Goal: Task Accomplishment & Management: Manage account settings

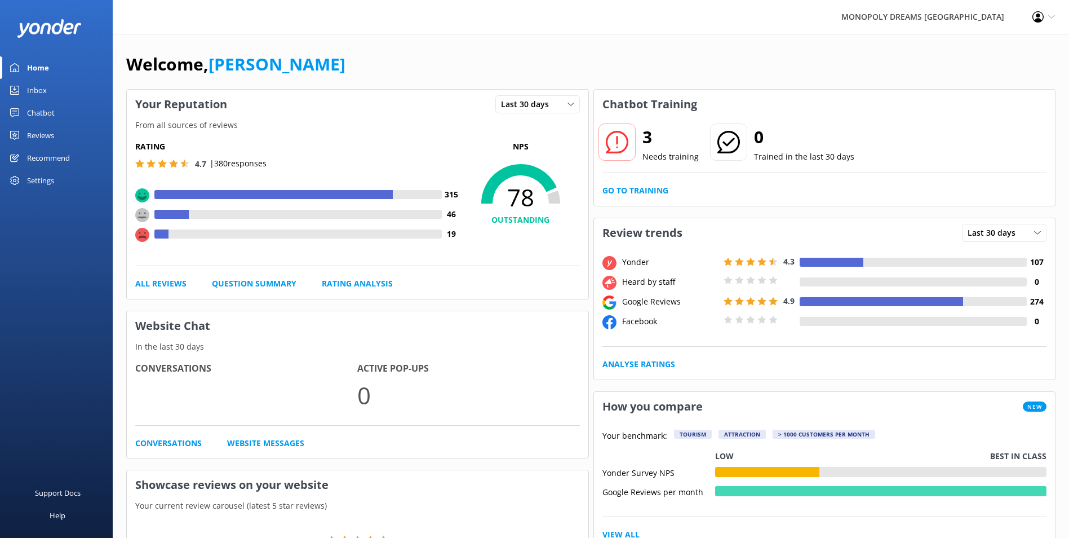
click at [56, 86] on link "Inbox" at bounding box center [56, 90] width 113 height 23
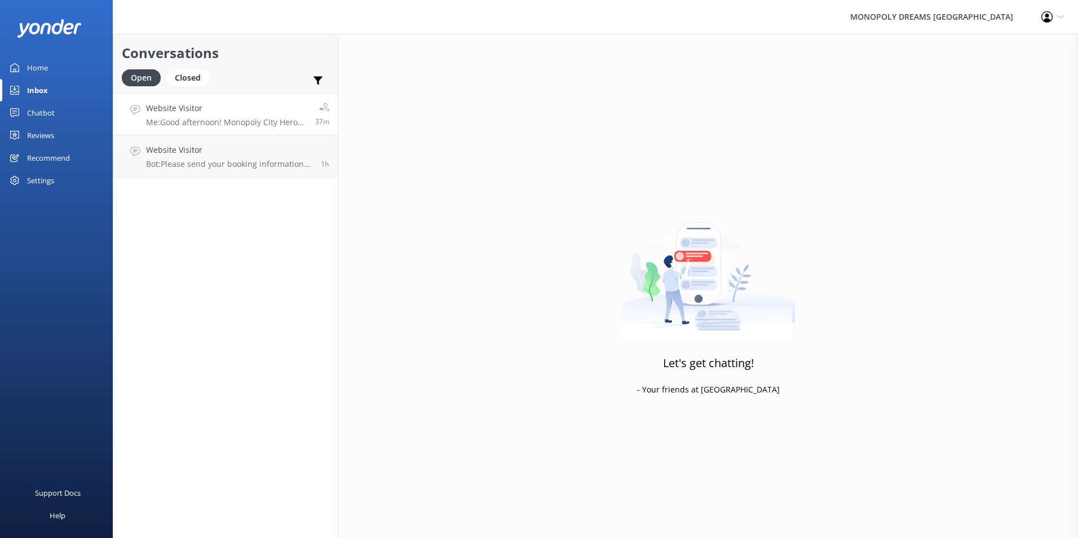
click at [242, 106] on h4 "Website Visitor" at bounding box center [226, 108] width 161 height 12
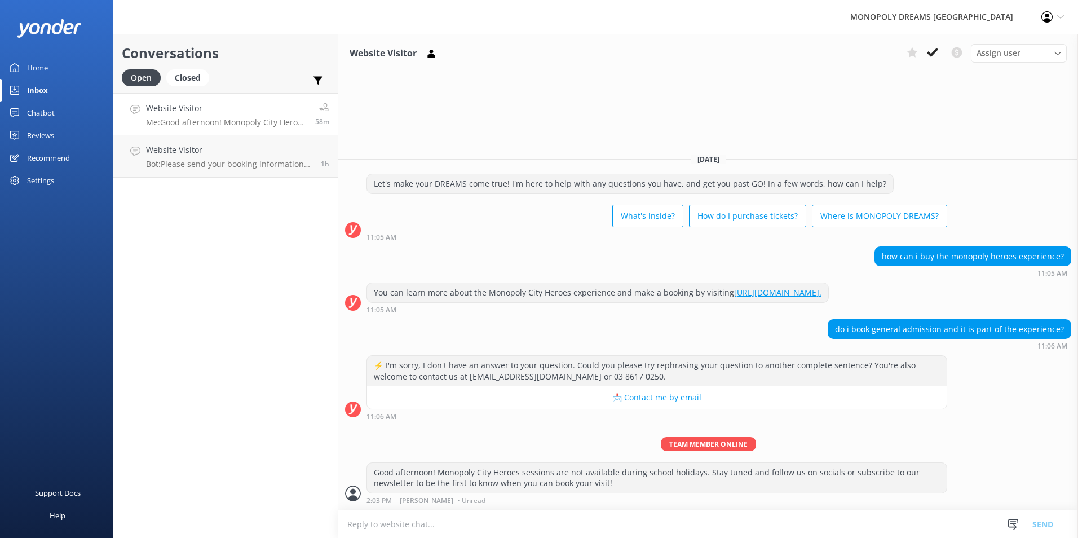
click at [40, 65] on div "Home" at bounding box center [37, 67] width 21 height 23
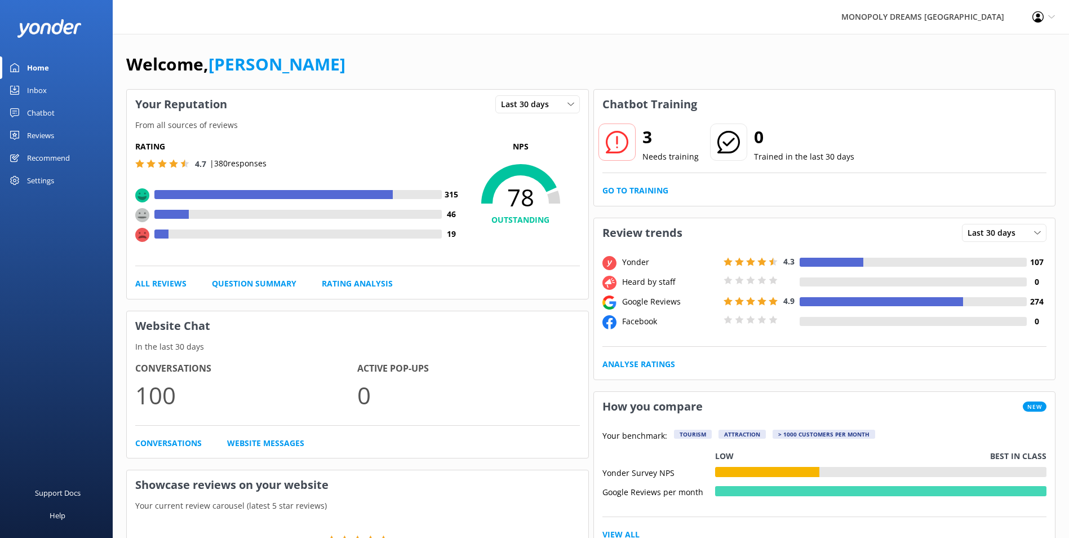
click at [1001, 8] on div "MONOPOLY DREAMS [GEOGRAPHIC_DATA]" at bounding box center [923, 17] width 191 height 34
click at [1055, 11] on div "Profile Settings Logout" at bounding box center [1044, 17] width 51 height 34
click at [1016, 52] on link "Profile Settings" at bounding box center [1013, 49] width 113 height 28
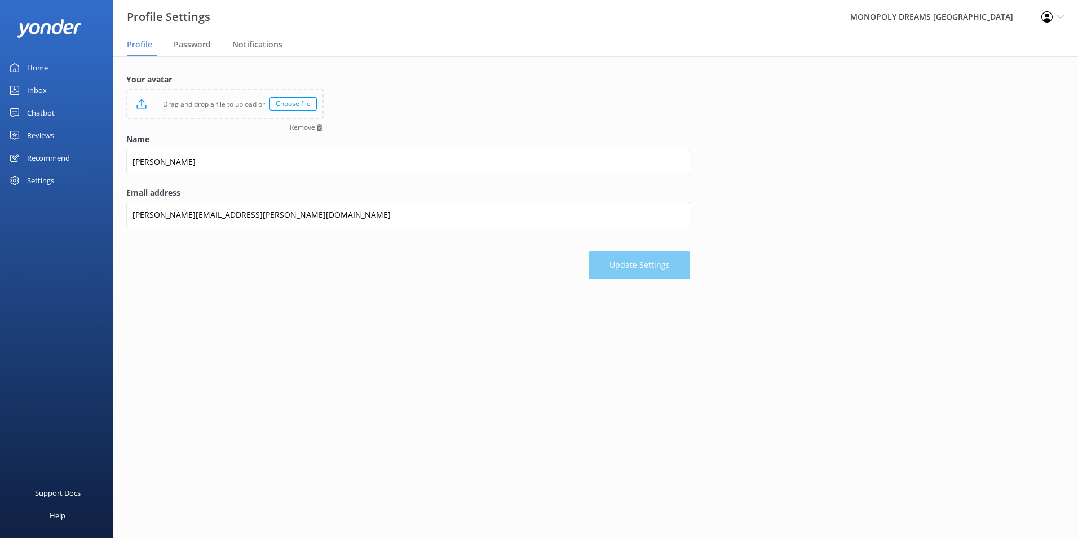
click at [61, 160] on div "Recommend" at bounding box center [48, 158] width 43 height 23
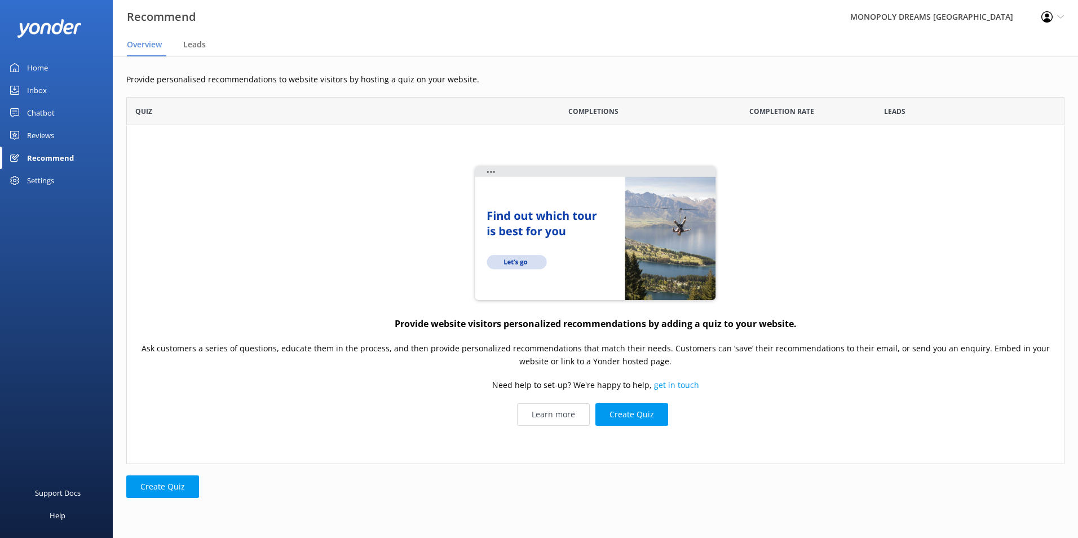
scroll to position [359, 930]
click at [51, 176] on div "Settings" at bounding box center [40, 180] width 27 height 23
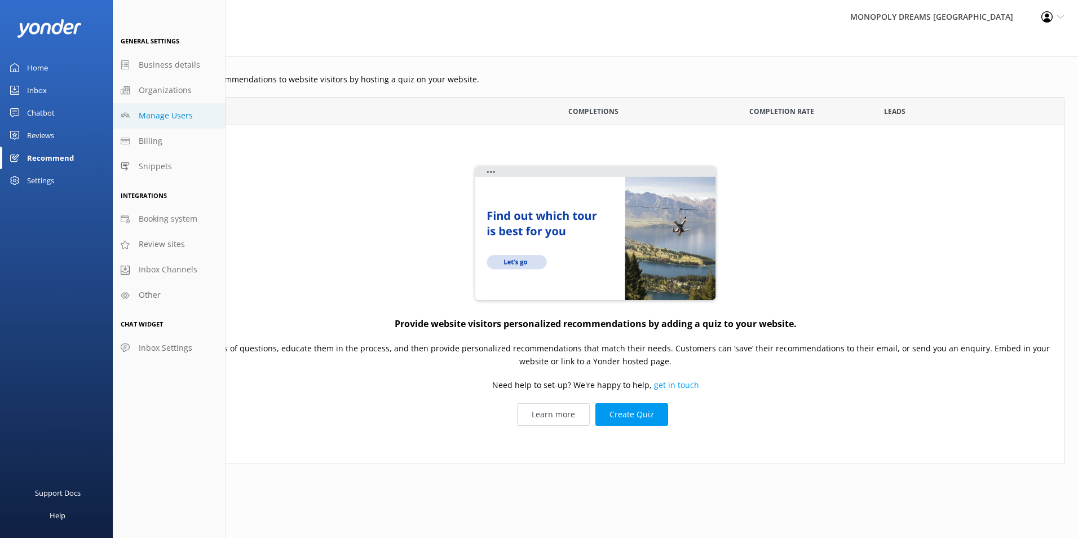
click at [172, 117] on span "Manage Users" at bounding box center [166, 115] width 54 height 12
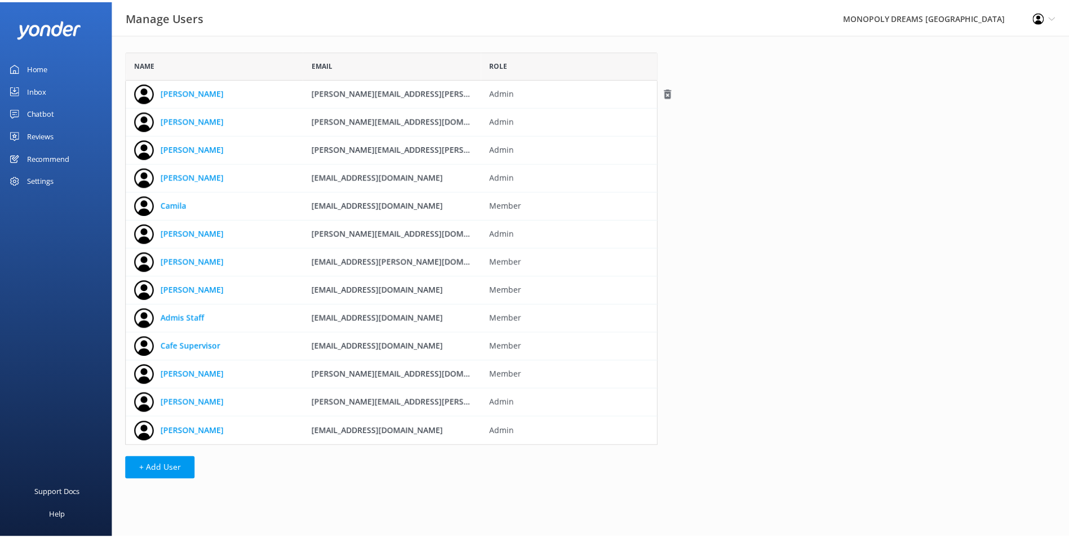
scroll to position [387, 528]
click at [1069, 52] on div "Name Email Role [PERSON_NAME] [PERSON_NAME][EMAIL_ADDRESS][PERSON_NAME][DOMAIN_…" at bounding box center [595, 268] width 965 height 468
click at [1064, 26] on div "Profile Settings Logout" at bounding box center [1052, 17] width 51 height 34
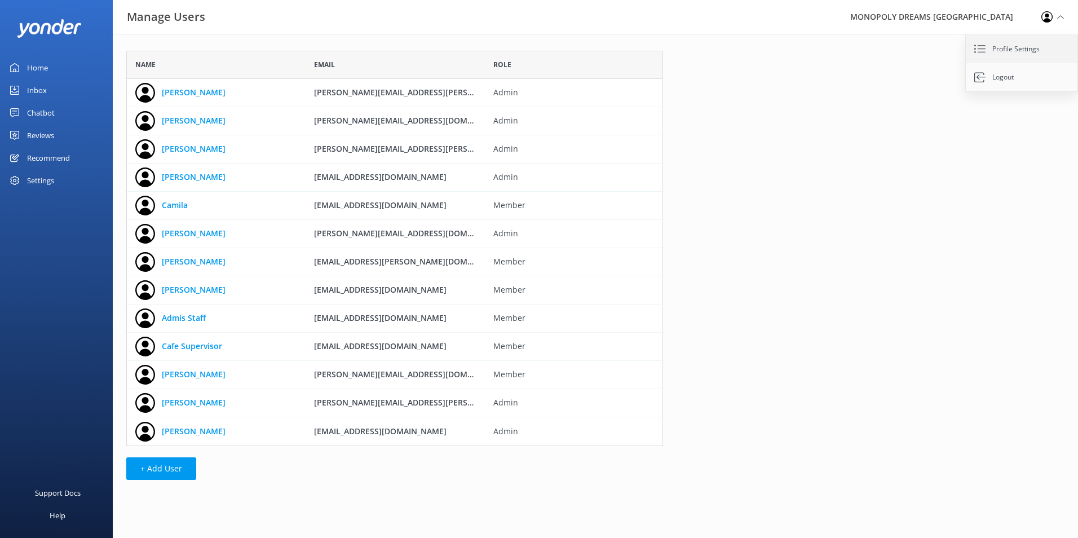
click at [1010, 46] on link "Profile Settings" at bounding box center [1022, 49] width 113 height 28
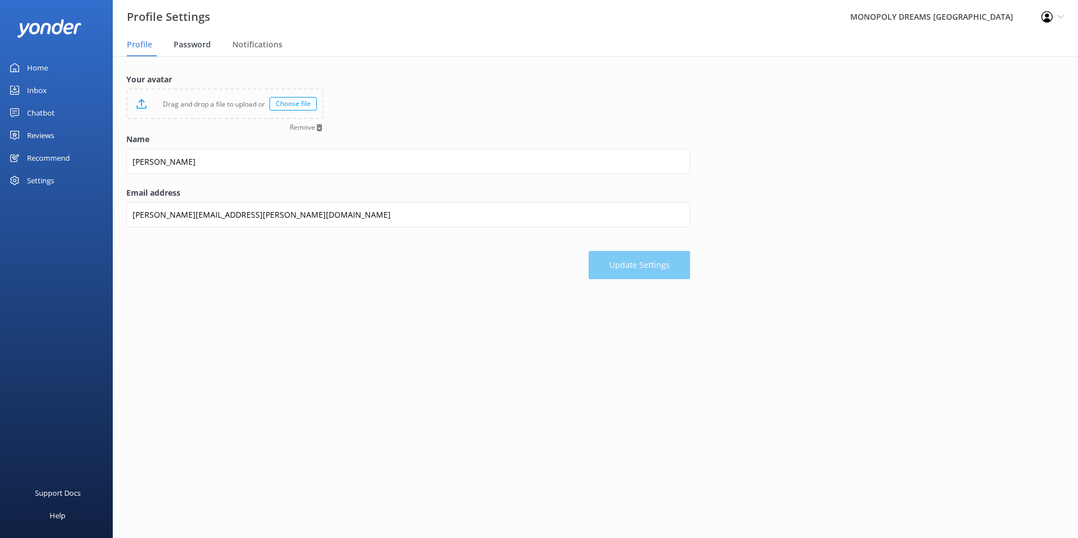
click at [192, 43] on span "Password" at bounding box center [192, 44] width 37 height 11
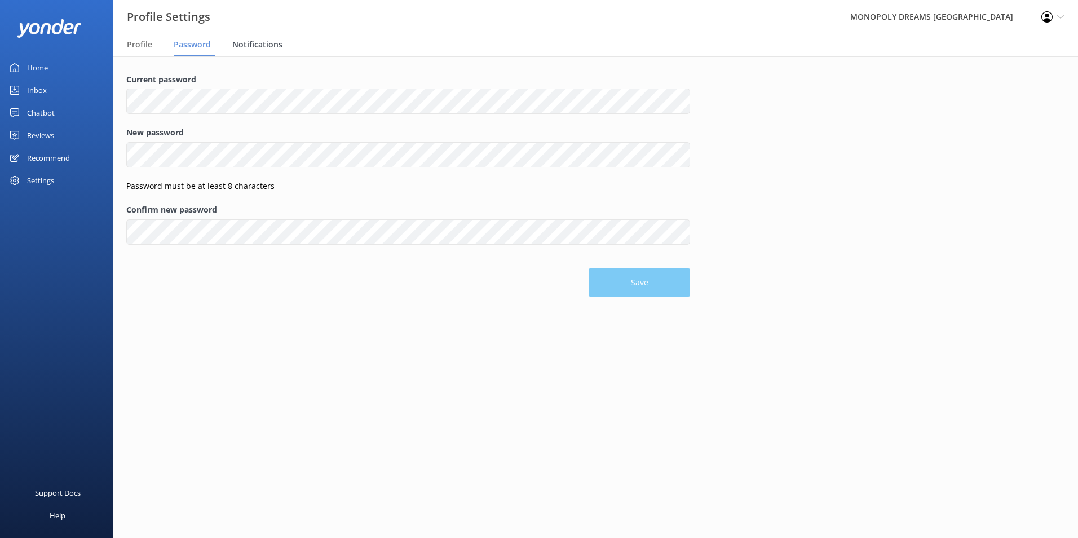
drag, startPoint x: 271, startPoint y: 39, endPoint x: 270, endPoint y: 47, distance: 7.4
click at [271, 40] on span "Notifications" at bounding box center [257, 44] width 50 height 11
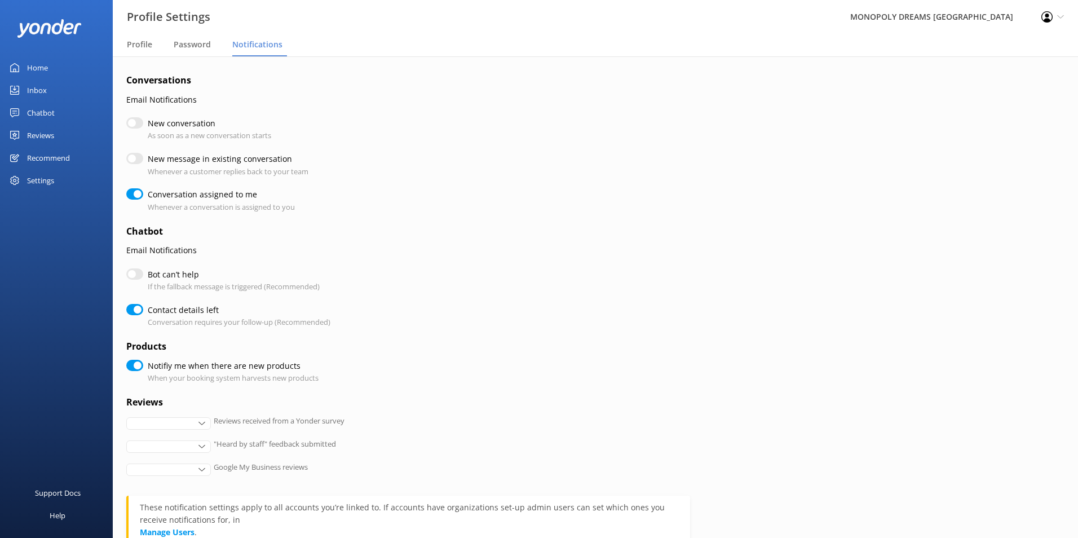
checkbox input "true"
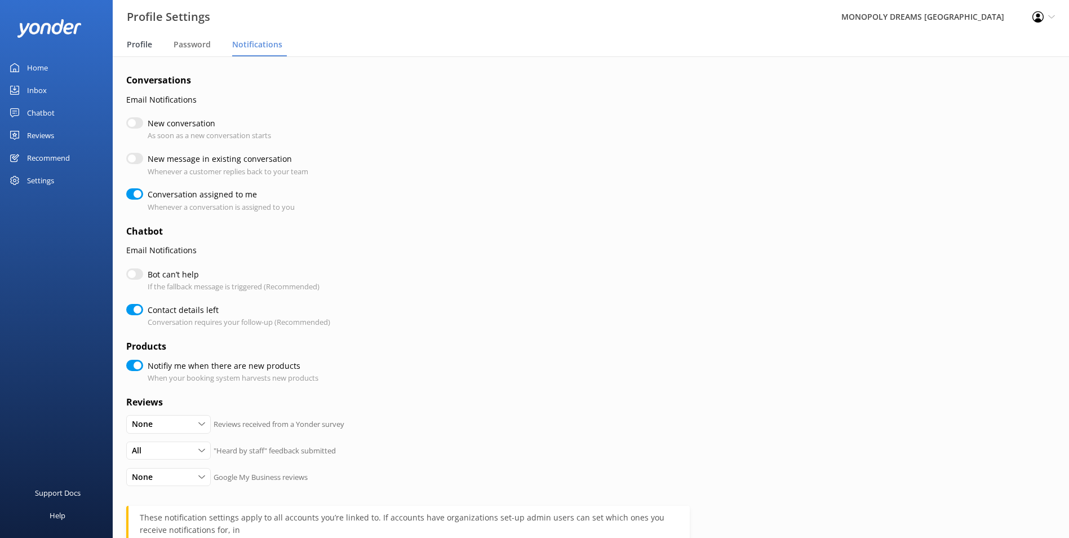
click at [153, 41] on div "Profile" at bounding box center [142, 45] width 30 height 23
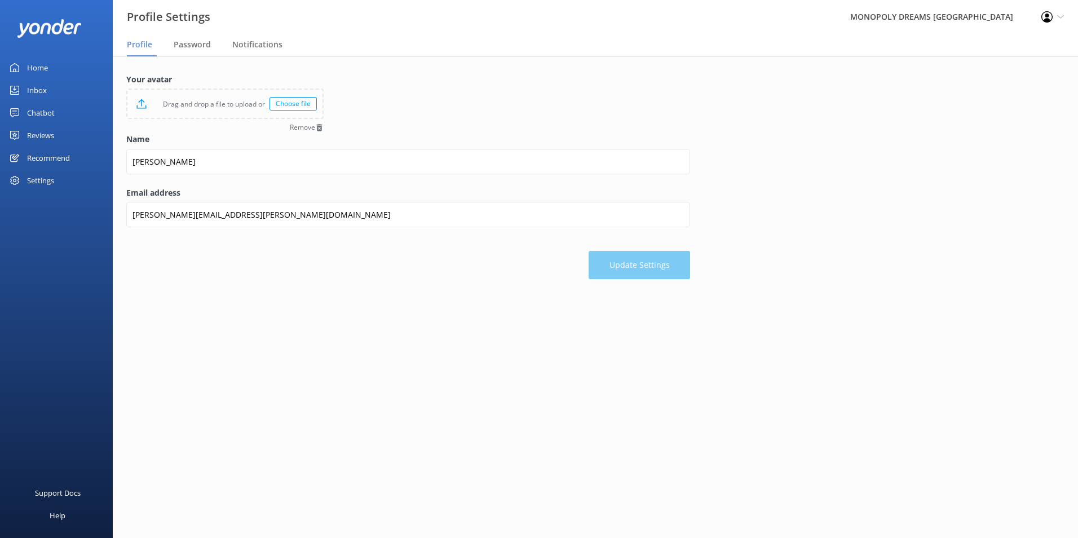
click at [1049, 12] on icon at bounding box center [1046, 16] width 11 height 11
click at [1010, 55] on link "Profile Settings" at bounding box center [1022, 49] width 113 height 28
click at [205, 43] on span "Password" at bounding box center [192, 44] width 37 height 11
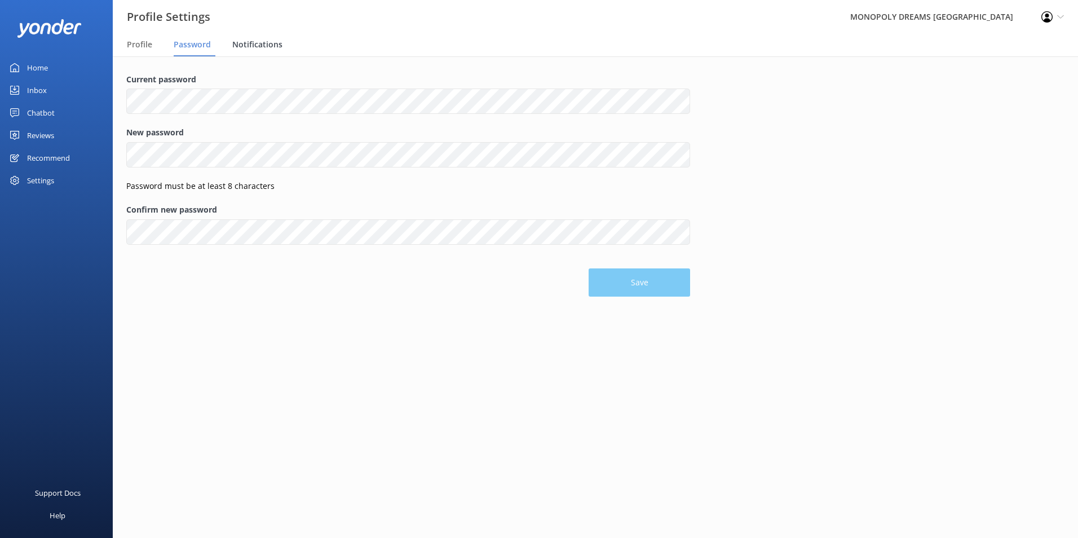
click at [241, 42] on span "Notifications" at bounding box center [257, 44] width 50 height 11
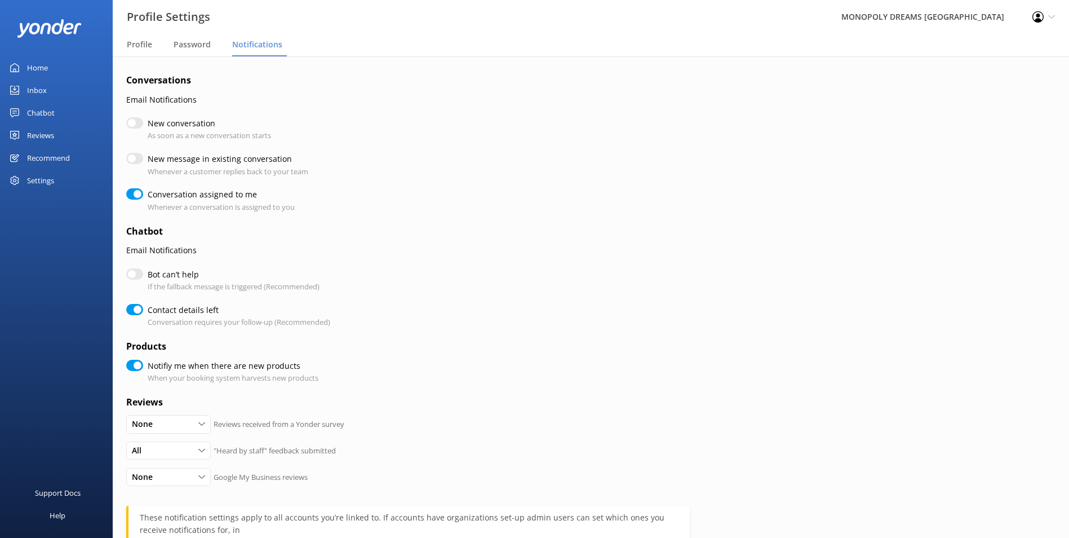
click at [47, 69] on div "Home" at bounding box center [37, 67] width 21 height 23
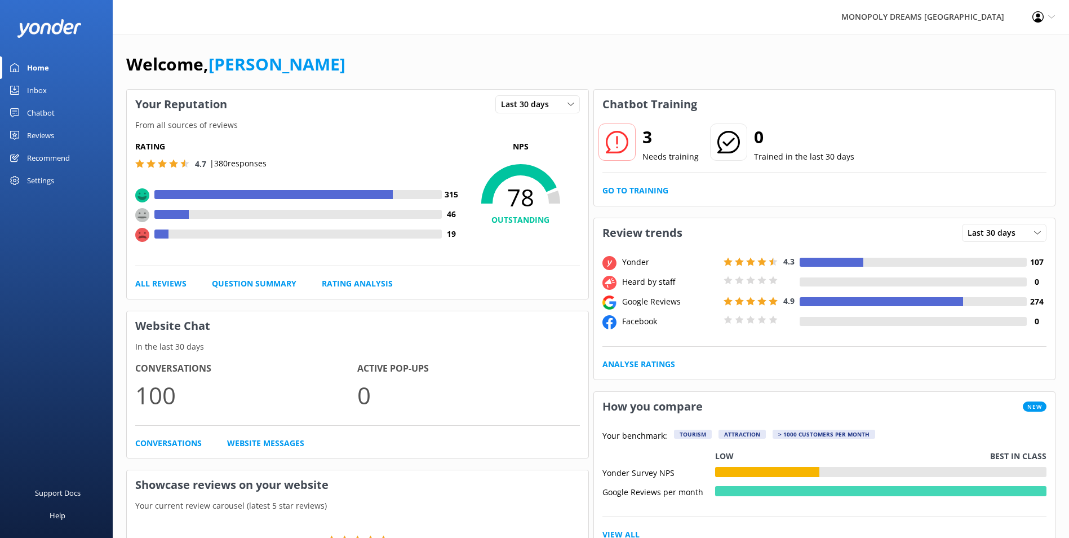
drag, startPoint x: 1043, startPoint y: 6, endPoint x: 1043, endPoint y: 28, distance: 21.4
click at [1043, 11] on div "Profile Settings Logout" at bounding box center [1044, 17] width 51 height 34
click at [36, 99] on div "Inbox" at bounding box center [37, 90] width 20 height 23
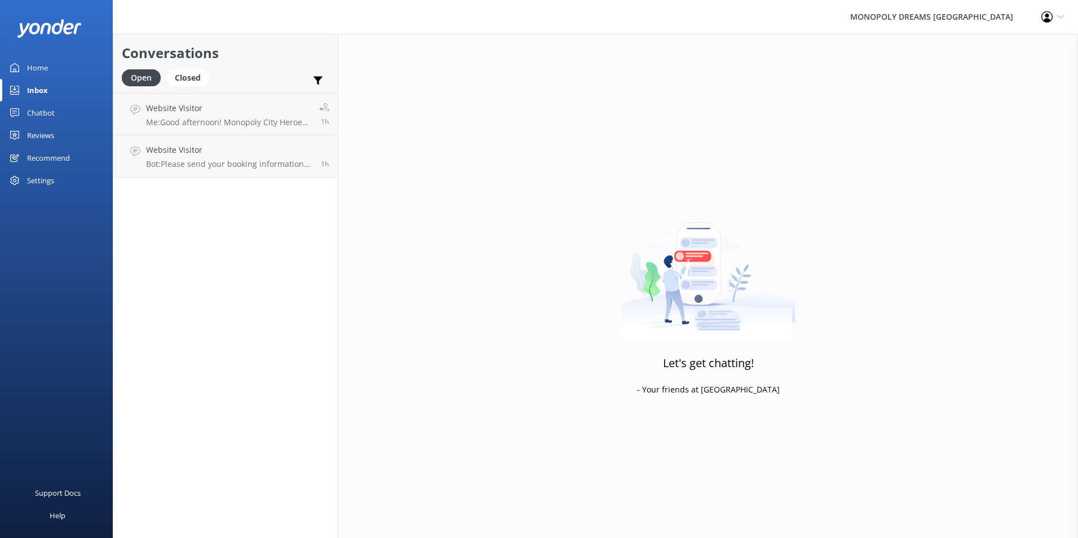
click at [14, 72] on use at bounding box center [14, 67] width 9 height 9
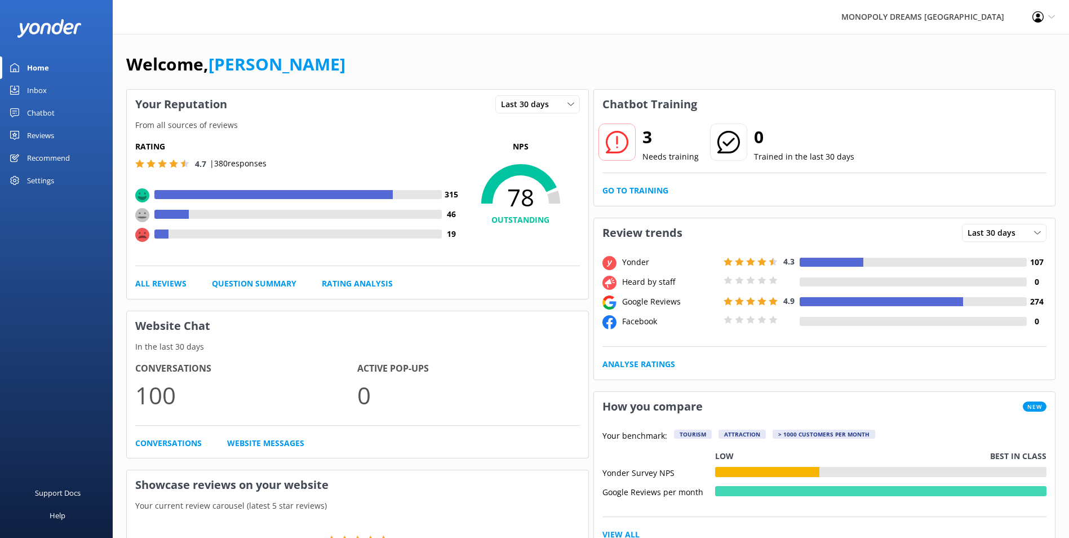
click at [1047, 12] on div "Profile Settings Logout" at bounding box center [1044, 17] width 51 height 34
click at [1019, 42] on link "Profile Settings" at bounding box center [1013, 49] width 113 height 28
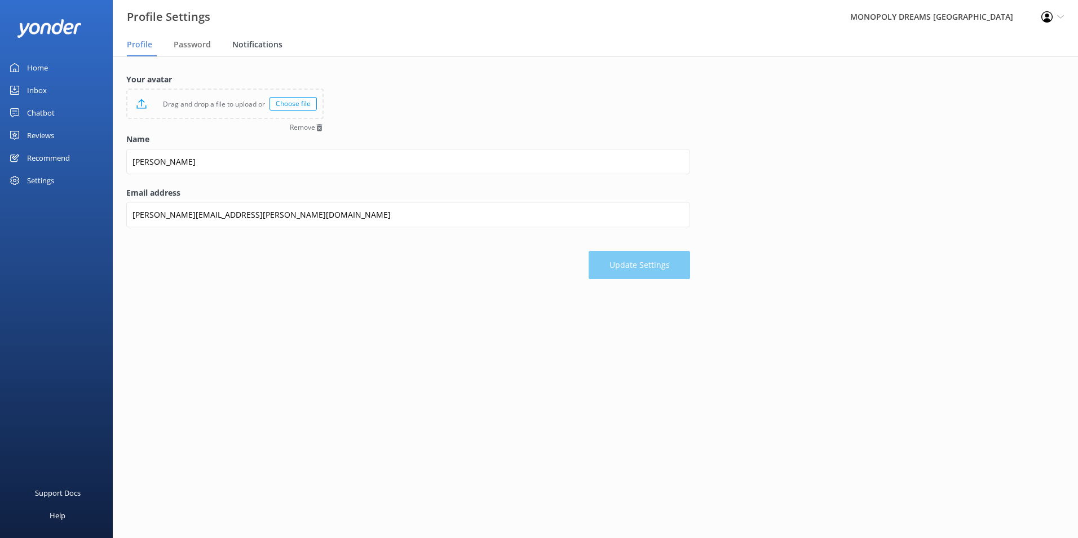
click at [235, 50] on span "Notifications" at bounding box center [257, 44] width 50 height 11
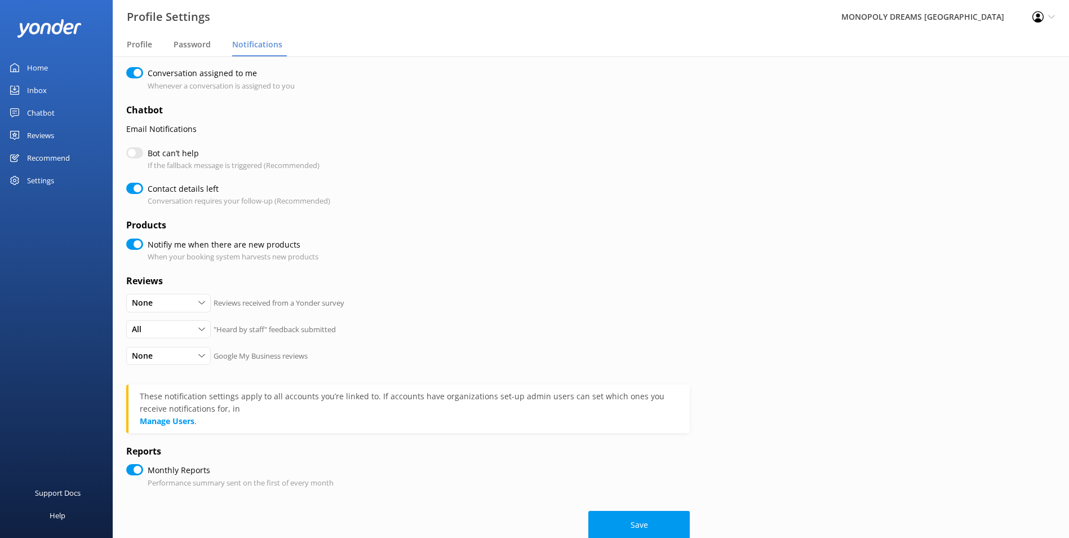
scroll to position [145, 0]
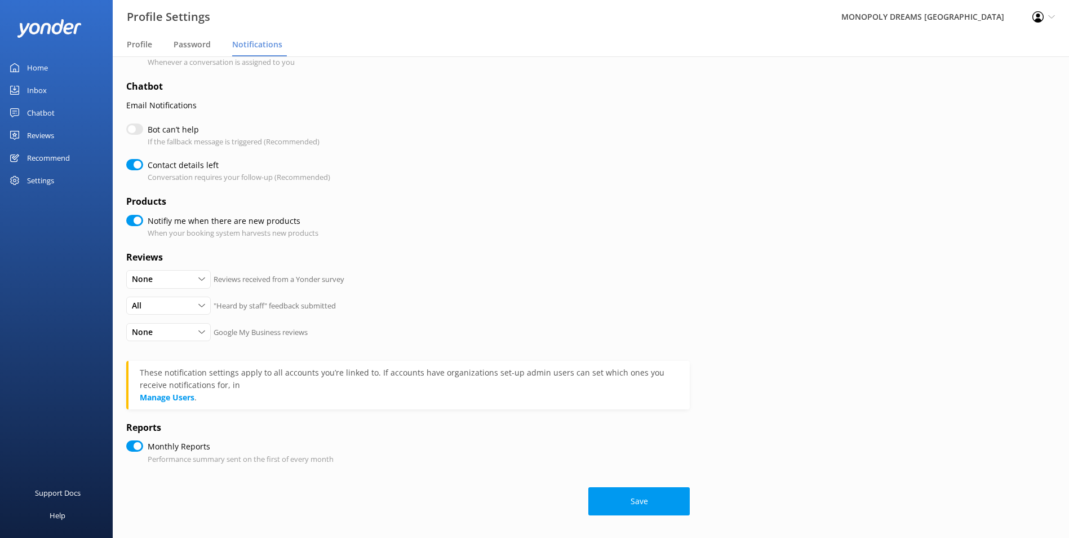
click at [140, 221] on input "Notifiy me when there are new products" at bounding box center [134, 220] width 17 height 11
checkbox input "false"
checkbox input "true"
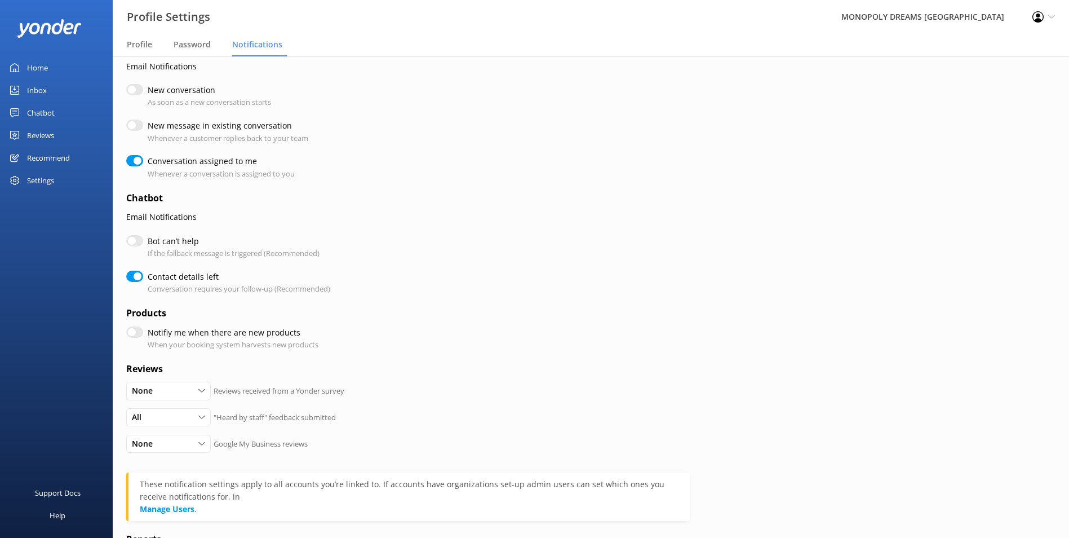
scroll to position [32, 0]
click at [138, 330] on input "Notifiy me when there are new products" at bounding box center [134, 333] width 17 height 11
checkbox input "true"
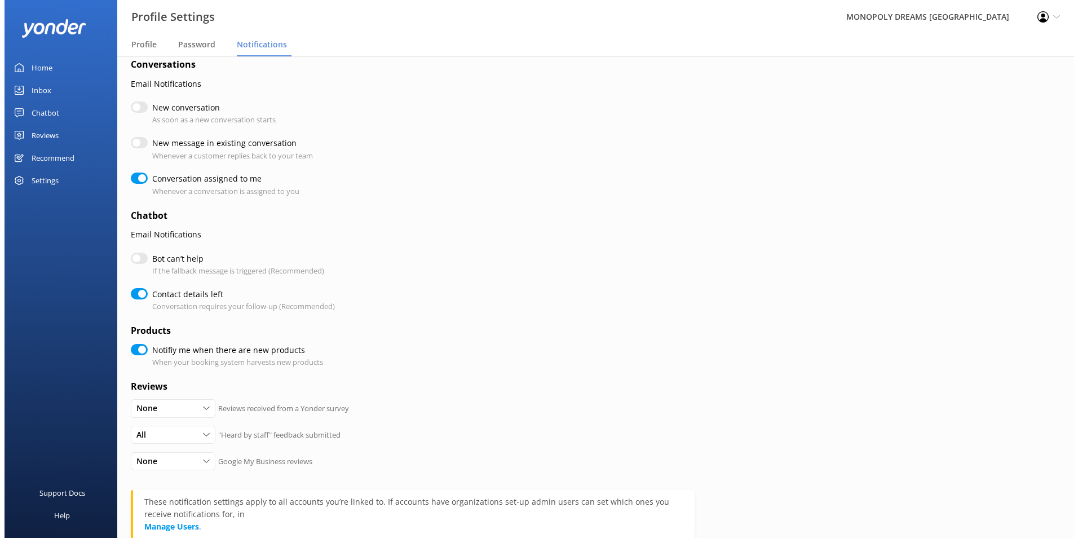
scroll to position [0, 0]
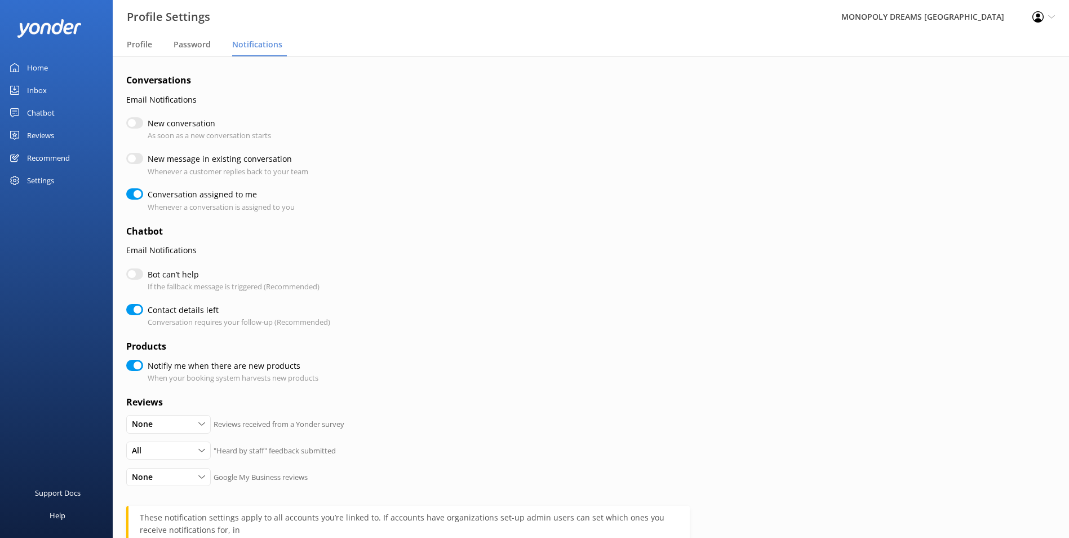
click at [24, 65] on link "Home" at bounding box center [56, 67] width 113 height 23
click at [46, 58] on div "Home" at bounding box center [37, 67] width 21 height 23
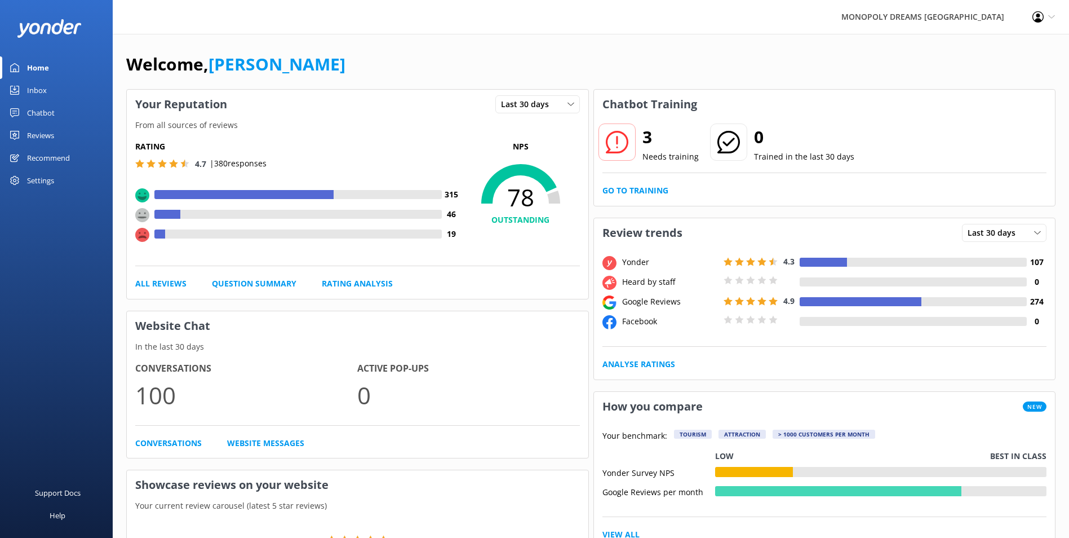
click at [46, 88] on div "Inbox" at bounding box center [37, 90] width 20 height 23
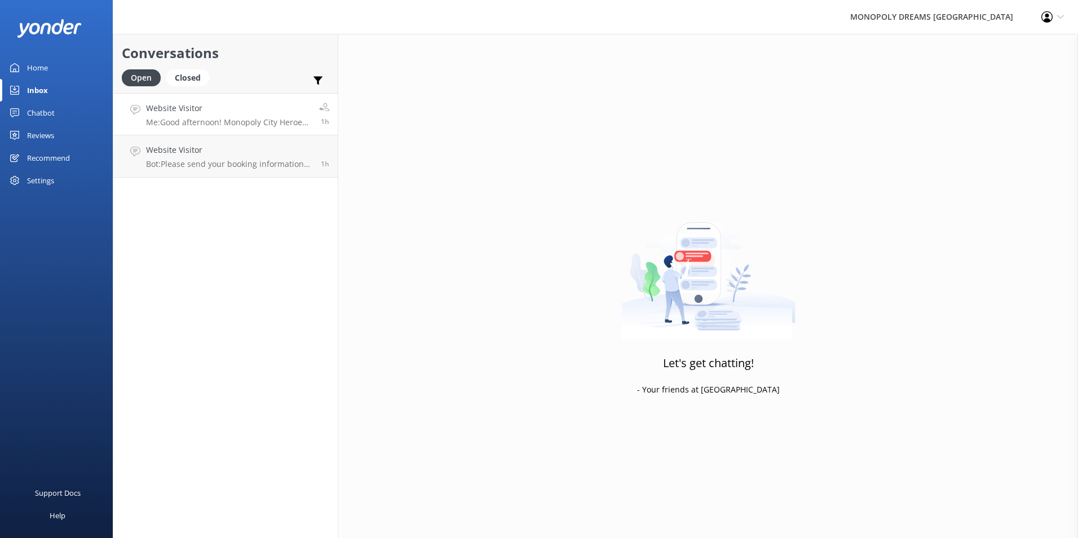
click at [162, 125] on p "Me: Good afternoon! Monopoly City Heroes sessions are not available during scho…" at bounding box center [228, 122] width 165 height 10
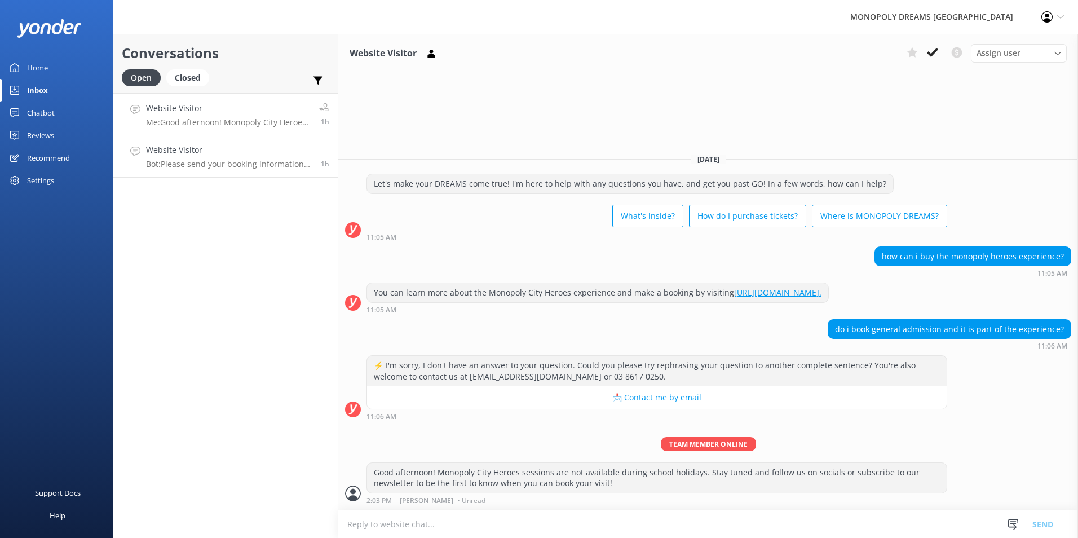
click at [191, 139] on link "Website Visitor Bot: Please send your booking information to [EMAIL_ADDRESS][DO…" at bounding box center [225, 156] width 224 height 42
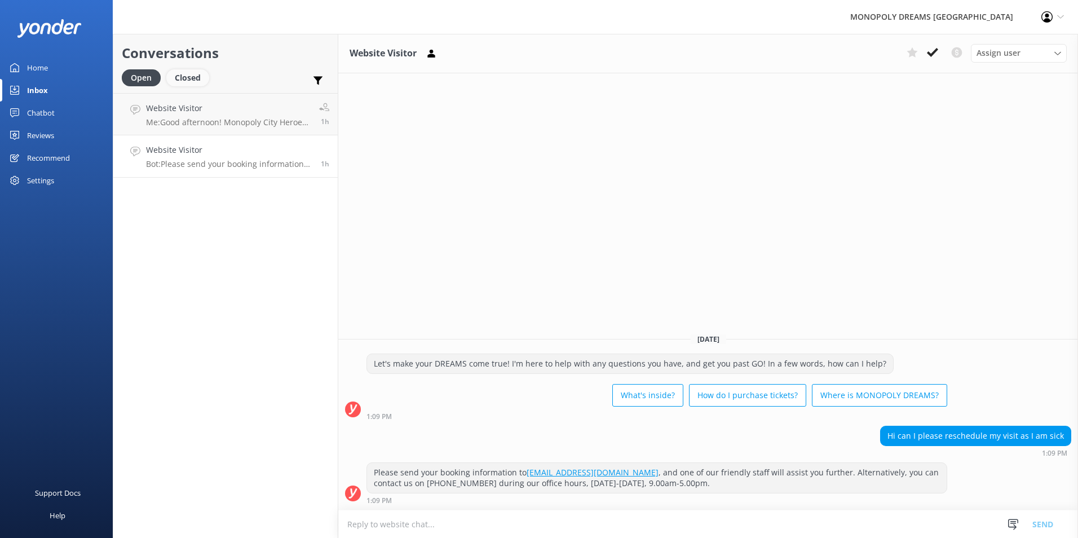
click at [201, 78] on div "Closed" at bounding box center [187, 77] width 43 height 17
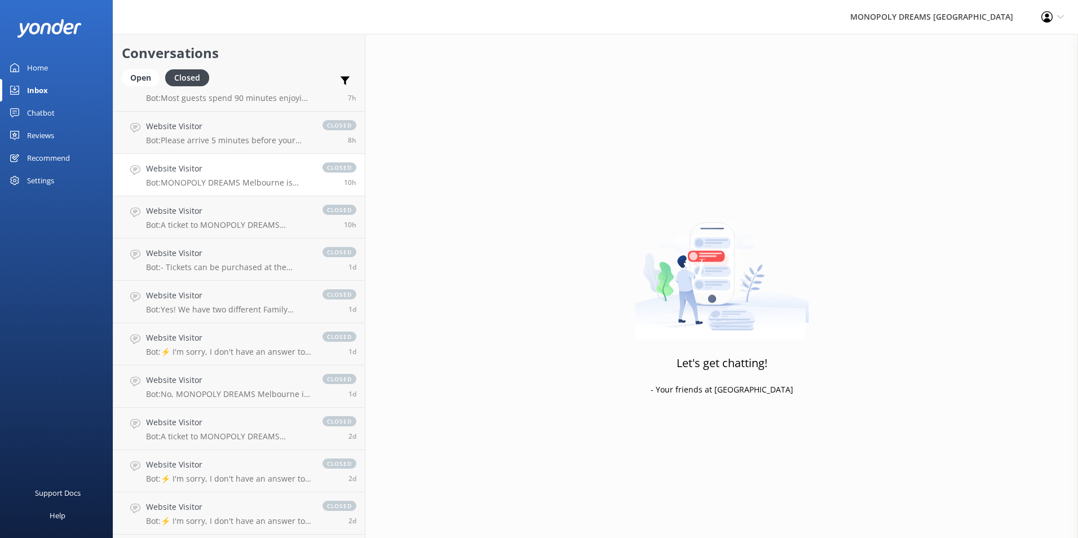
scroll to position [113, 0]
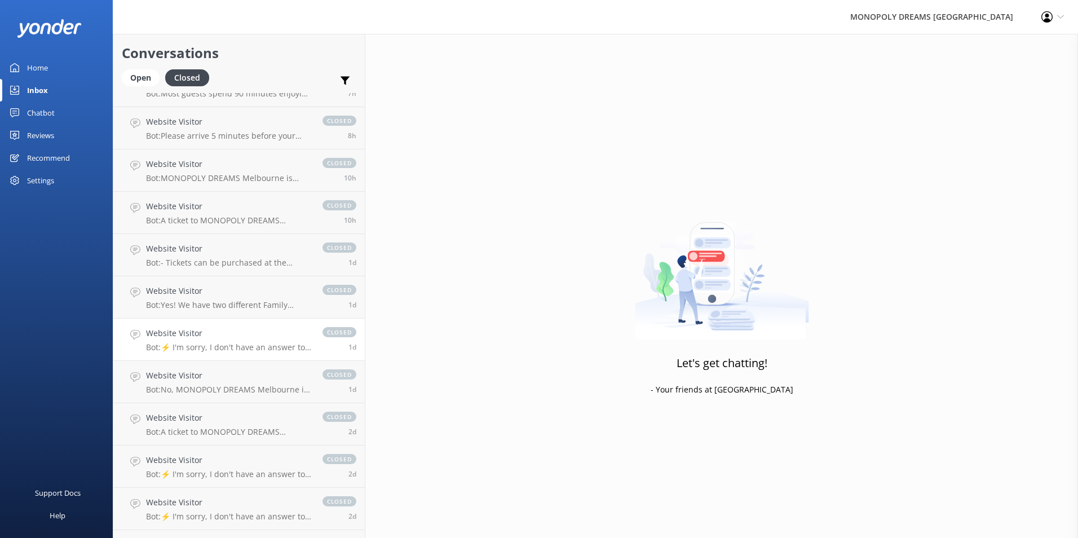
click at [224, 324] on link "Website Visitor Bot: ⚡ I'm sorry, I don't have an answer to your question. Coul…" at bounding box center [238, 340] width 251 height 42
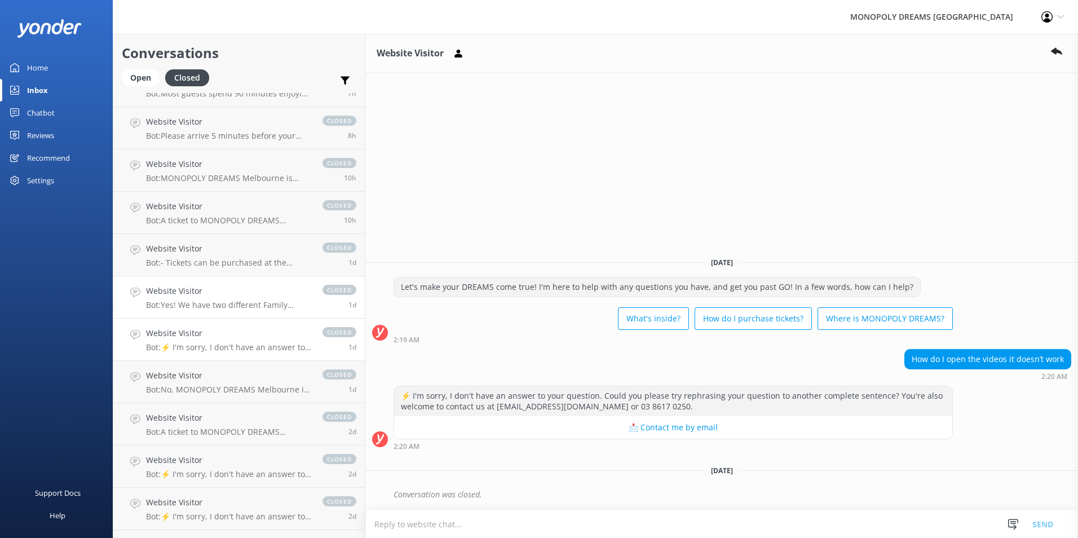
click at [242, 304] on p "Bot: Yes! We have two different Family Ticket options available for purchase, p…" at bounding box center [228, 305] width 165 height 10
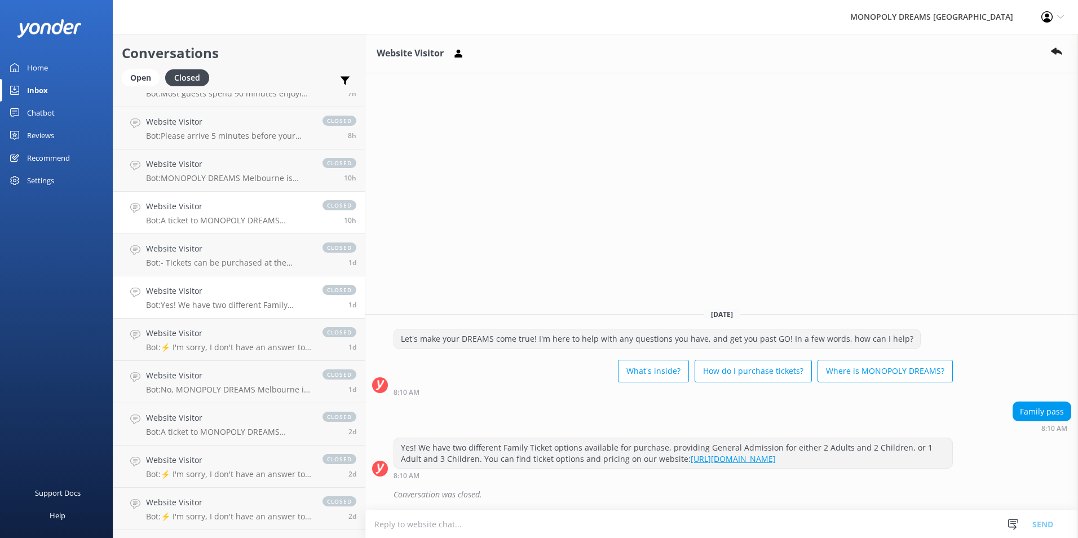
click at [251, 201] on h4 "Website Visitor" at bounding box center [228, 206] width 165 height 12
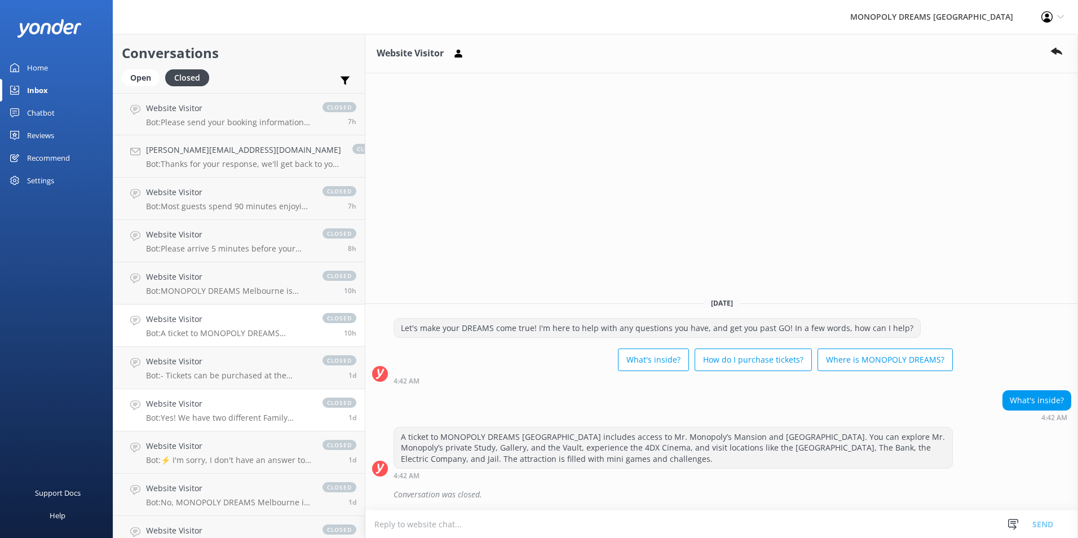
click at [236, 400] on h4 "Website Visitor" at bounding box center [228, 403] width 165 height 12
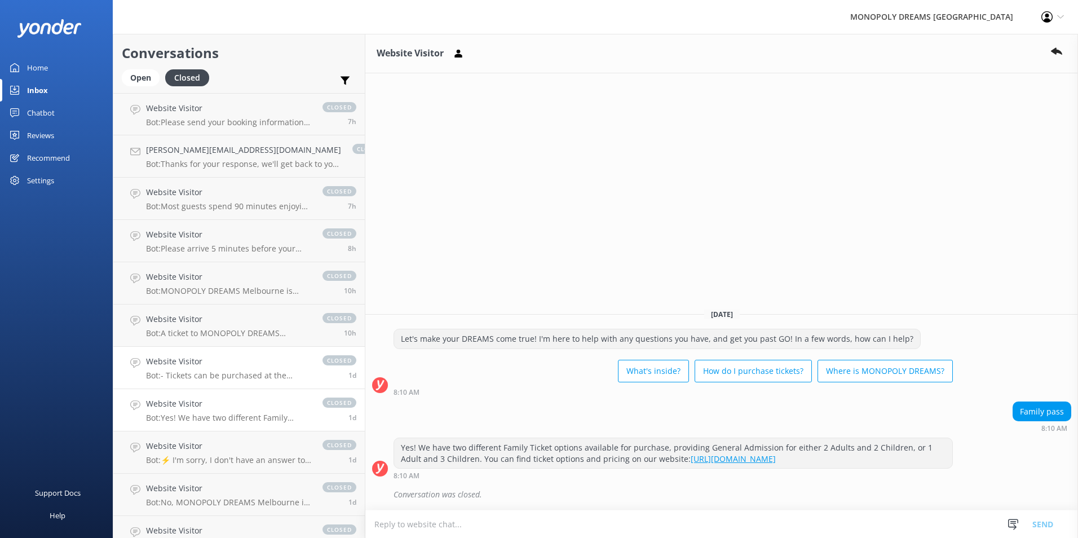
click at [244, 381] on link "Website Visitor Bot: - Tickets can be purchased at the admissions desk or onlin…" at bounding box center [238, 368] width 251 height 42
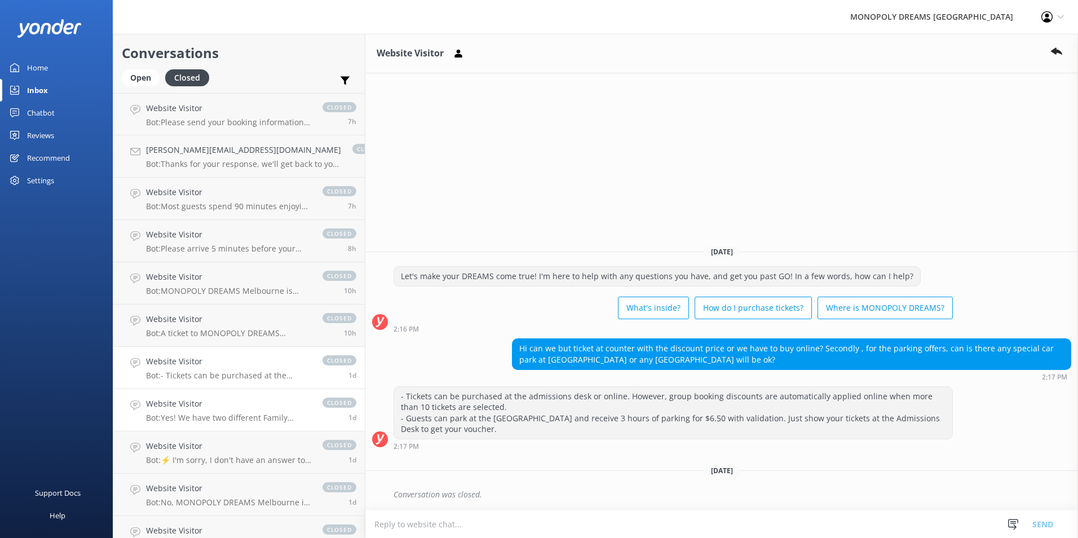
click at [232, 412] on div "Website Visitor Bot: Yes! We have two different Family Ticket options available…" at bounding box center [228, 409] width 165 height 25
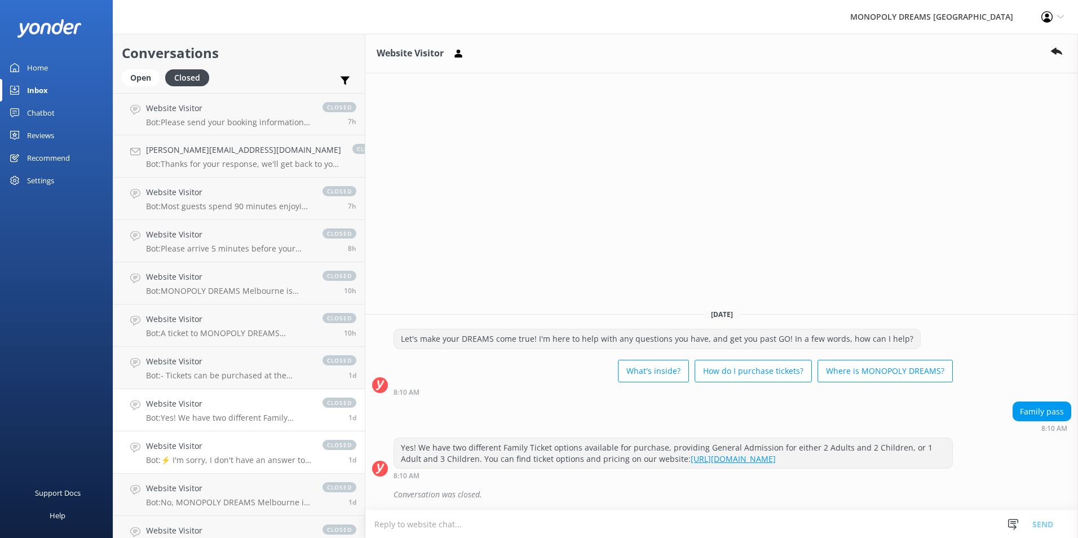
click at [228, 451] on h4 "Website Visitor" at bounding box center [228, 446] width 165 height 12
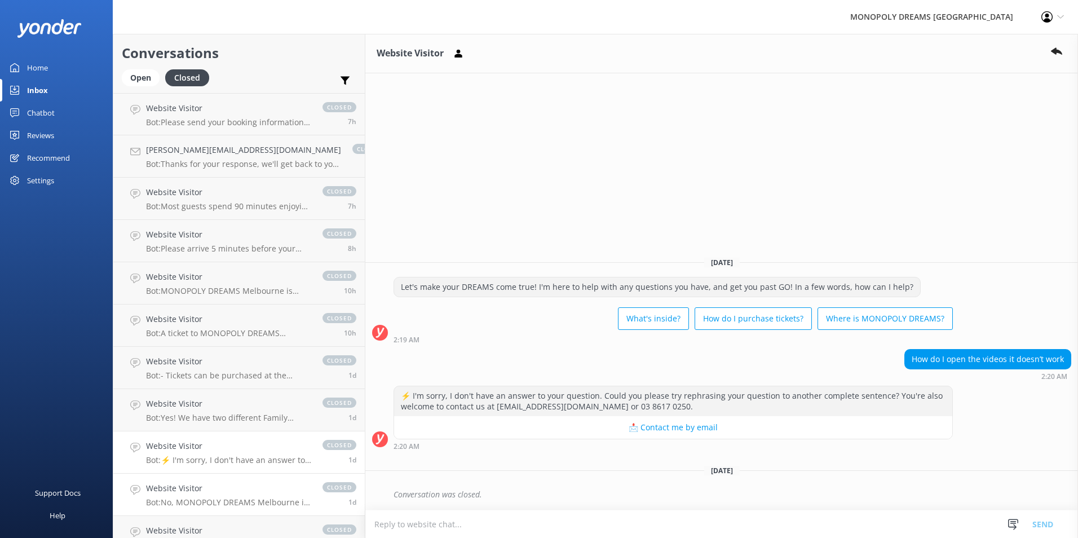
click at [233, 475] on link "Website Visitor Bot: No, MONOPOLY DREAMS Melbourne is not a gambling experience…" at bounding box center [238, 495] width 251 height 42
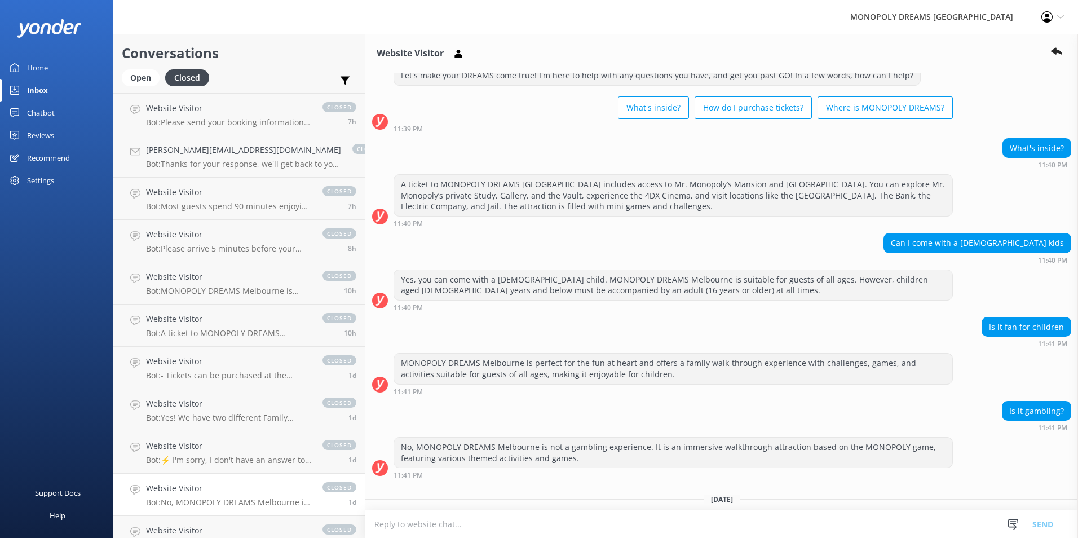
scroll to position [66, 0]
